Goal: Task Accomplishment & Management: Manage account settings

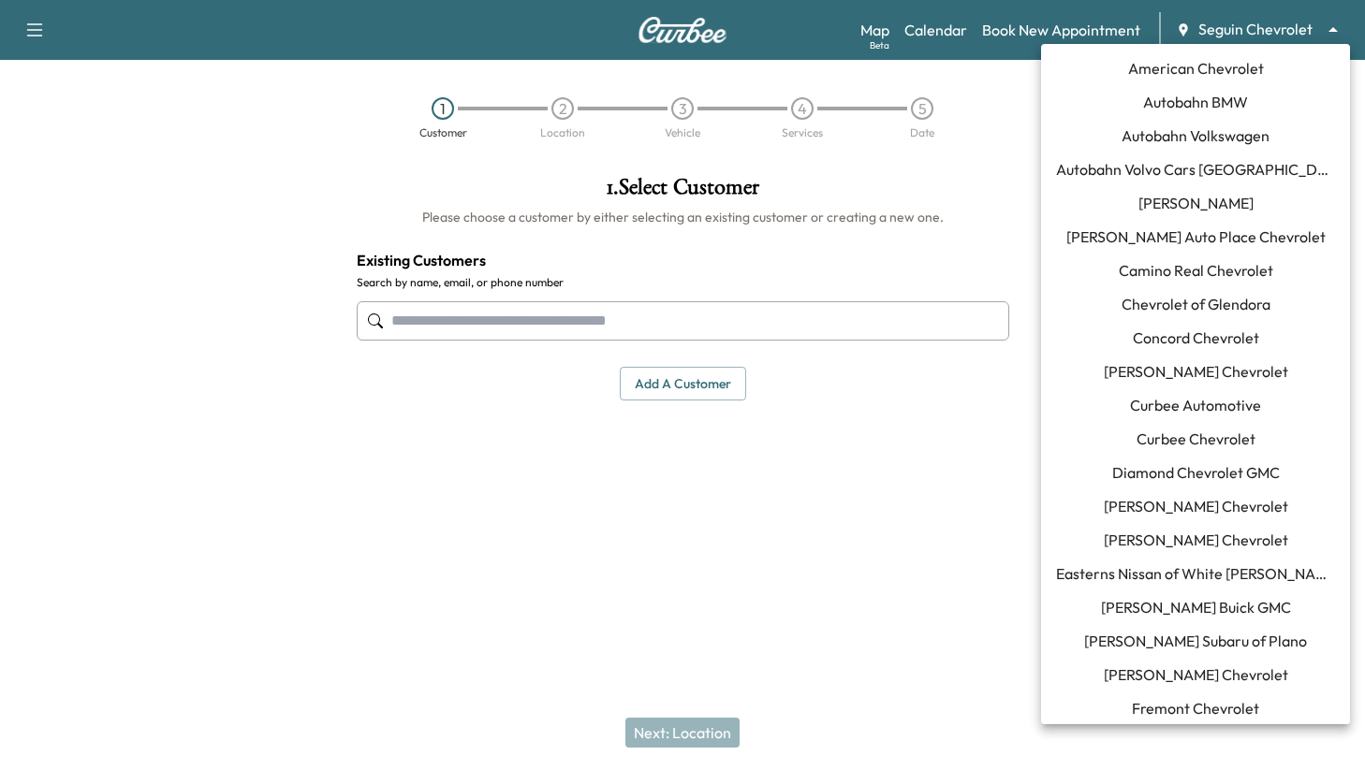
click at [1211, 32] on body "Support Log Out Map Beta Calendar Book New Appointment Seguin Chevrolet *******…" at bounding box center [682, 385] width 1365 height 770
click at [1164, 416] on span "Curbee Automotive" at bounding box center [1195, 405] width 131 height 22
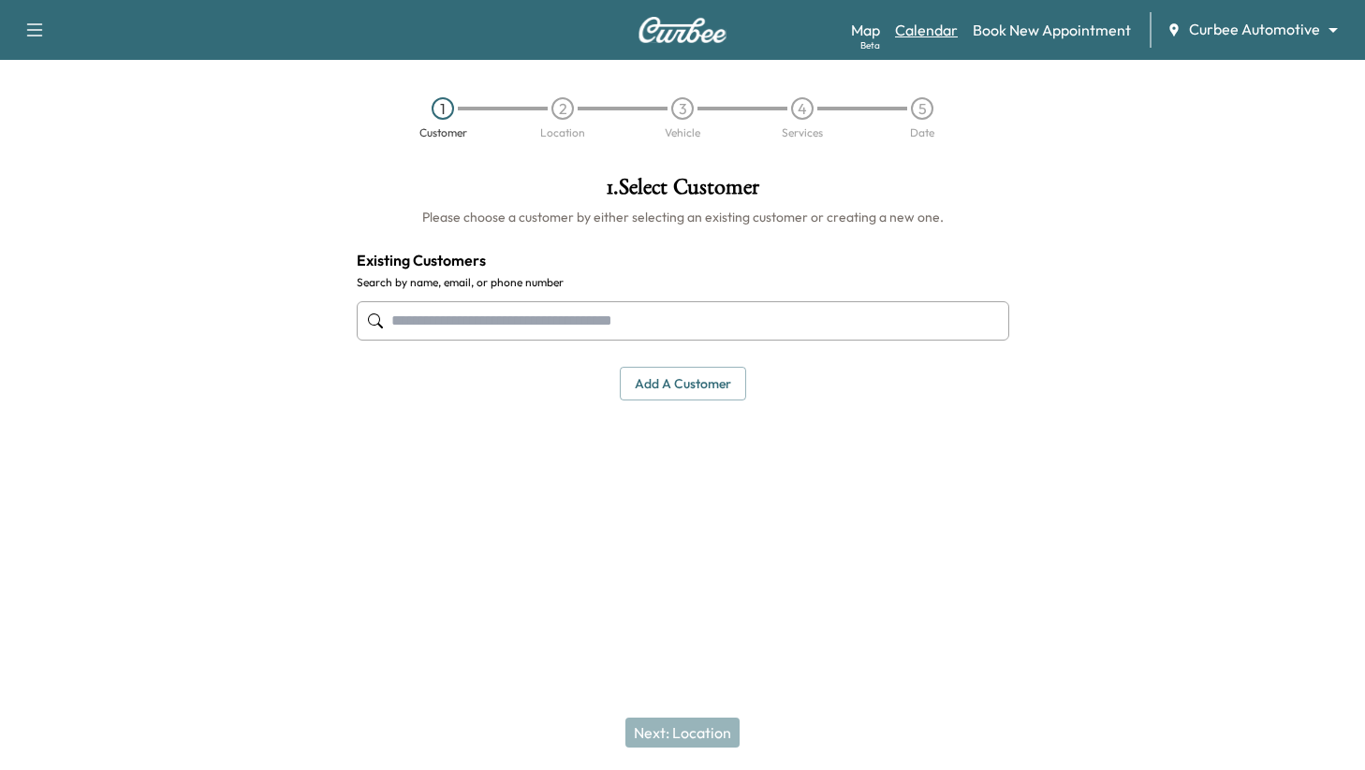
click at [916, 25] on link "Calendar" at bounding box center [926, 30] width 63 height 22
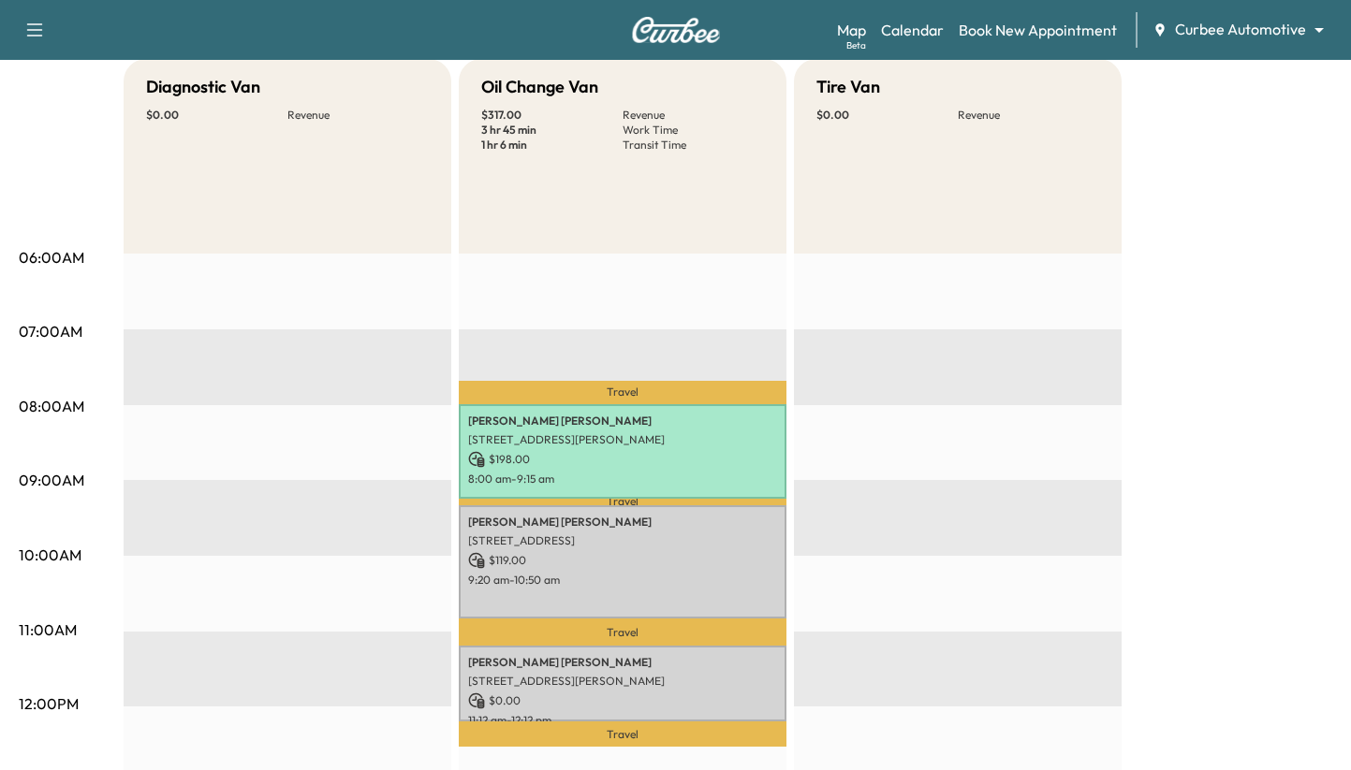
scroll to position [307, 0]
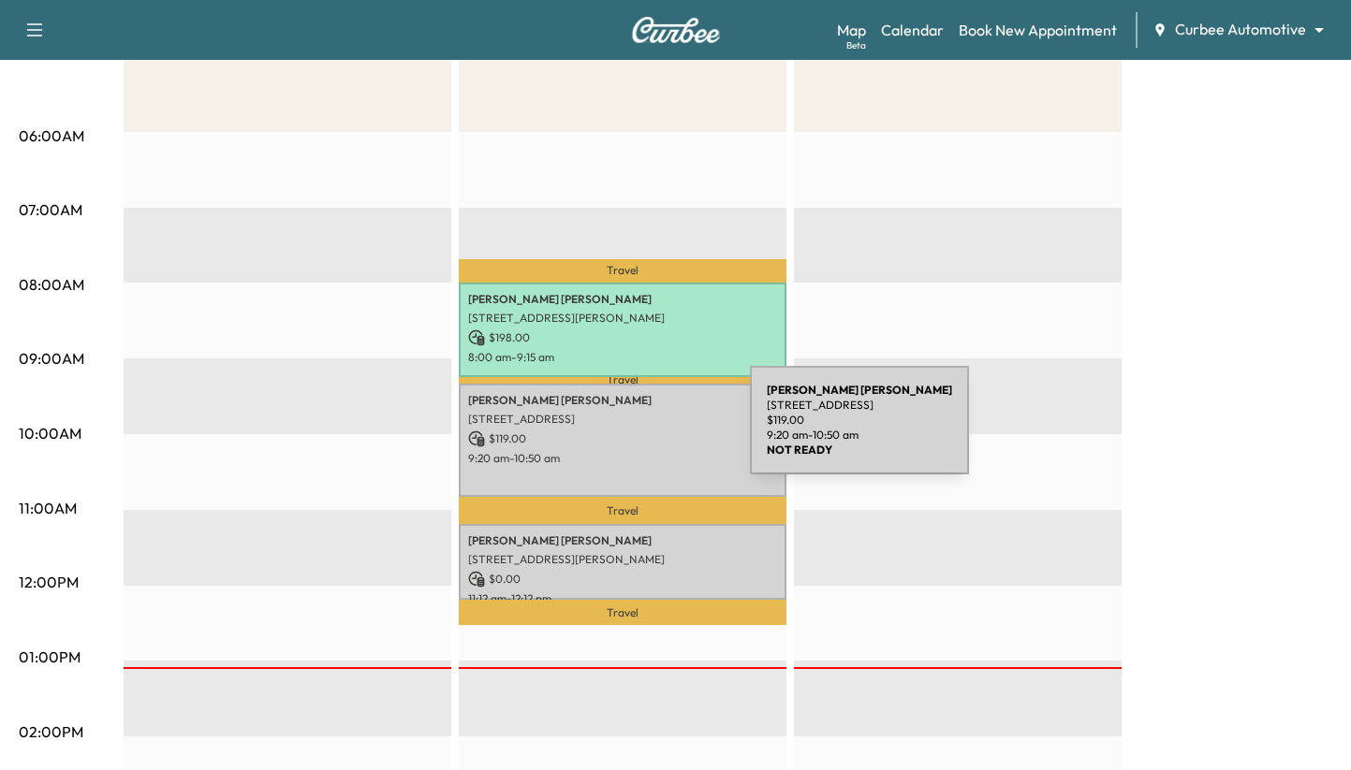
click at [609, 432] on p "$ 119.00" at bounding box center [622, 439] width 309 height 17
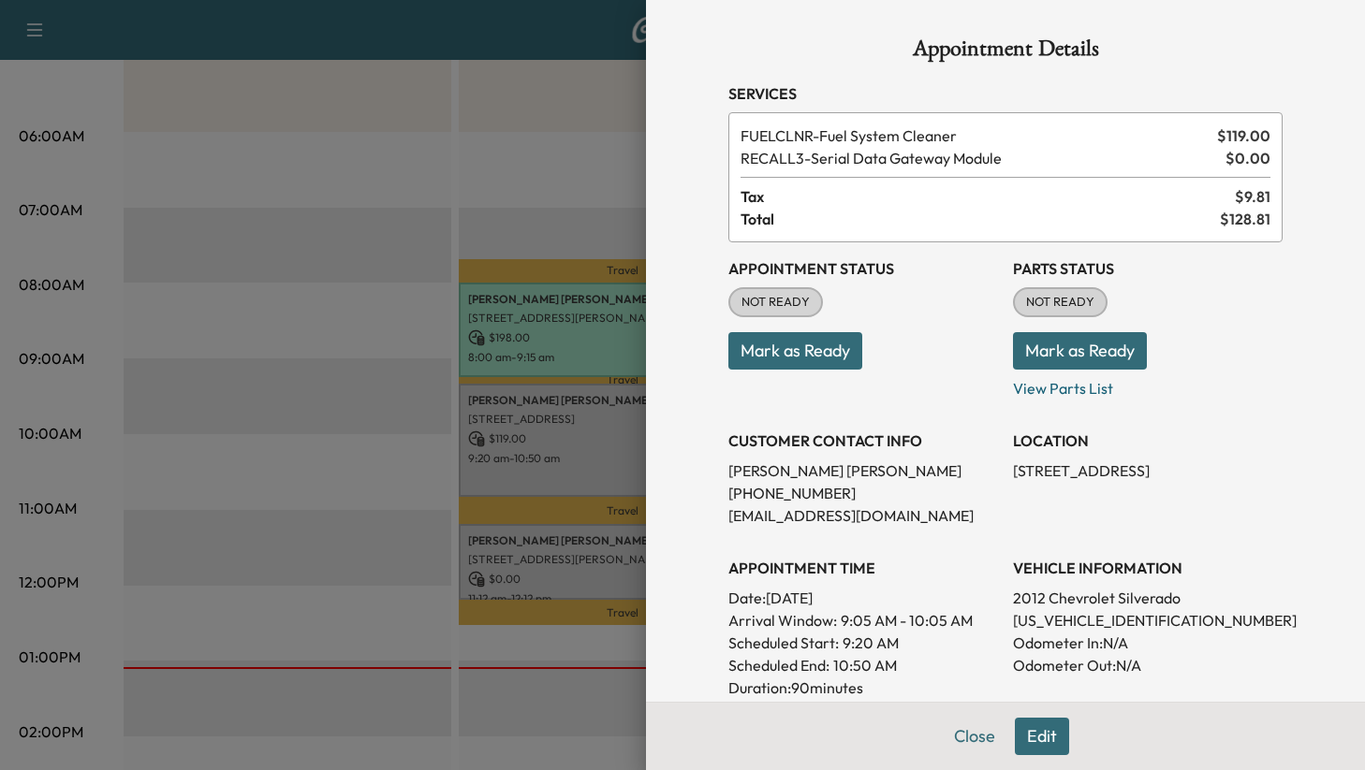
click at [771, 332] on button "Mark as Ready" at bounding box center [795, 350] width 134 height 37
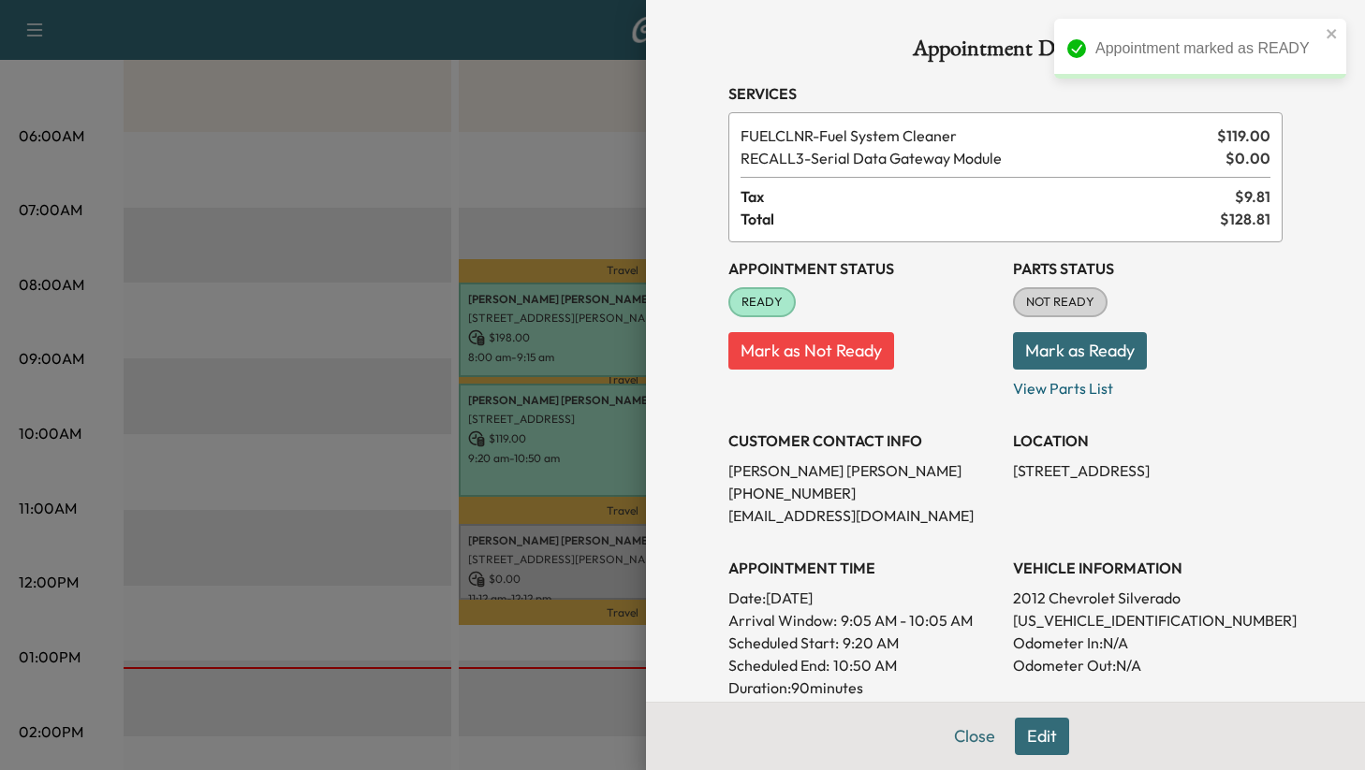
click at [390, 209] on div at bounding box center [682, 385] width 1365 height 770
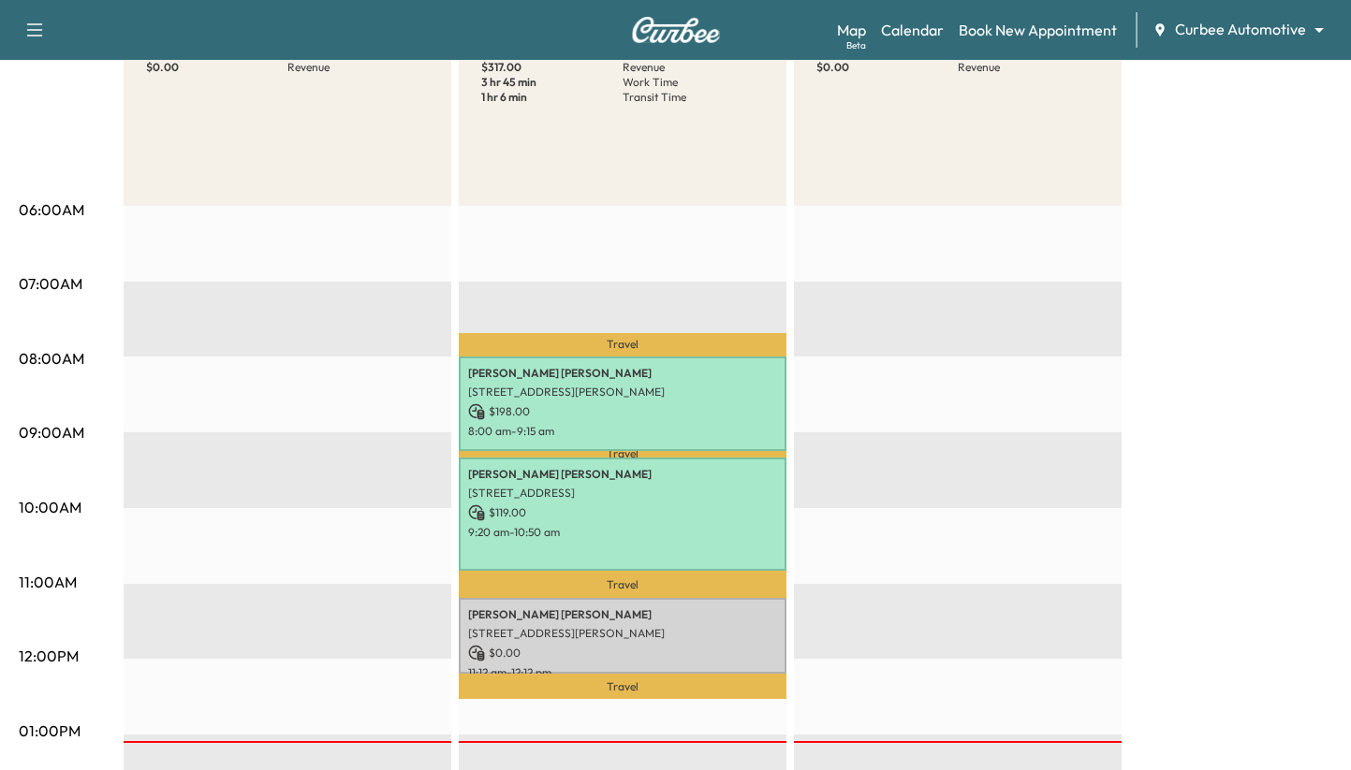
scroll to position [213, 0]
